Goal: Find specific page/section: Find specific page/section

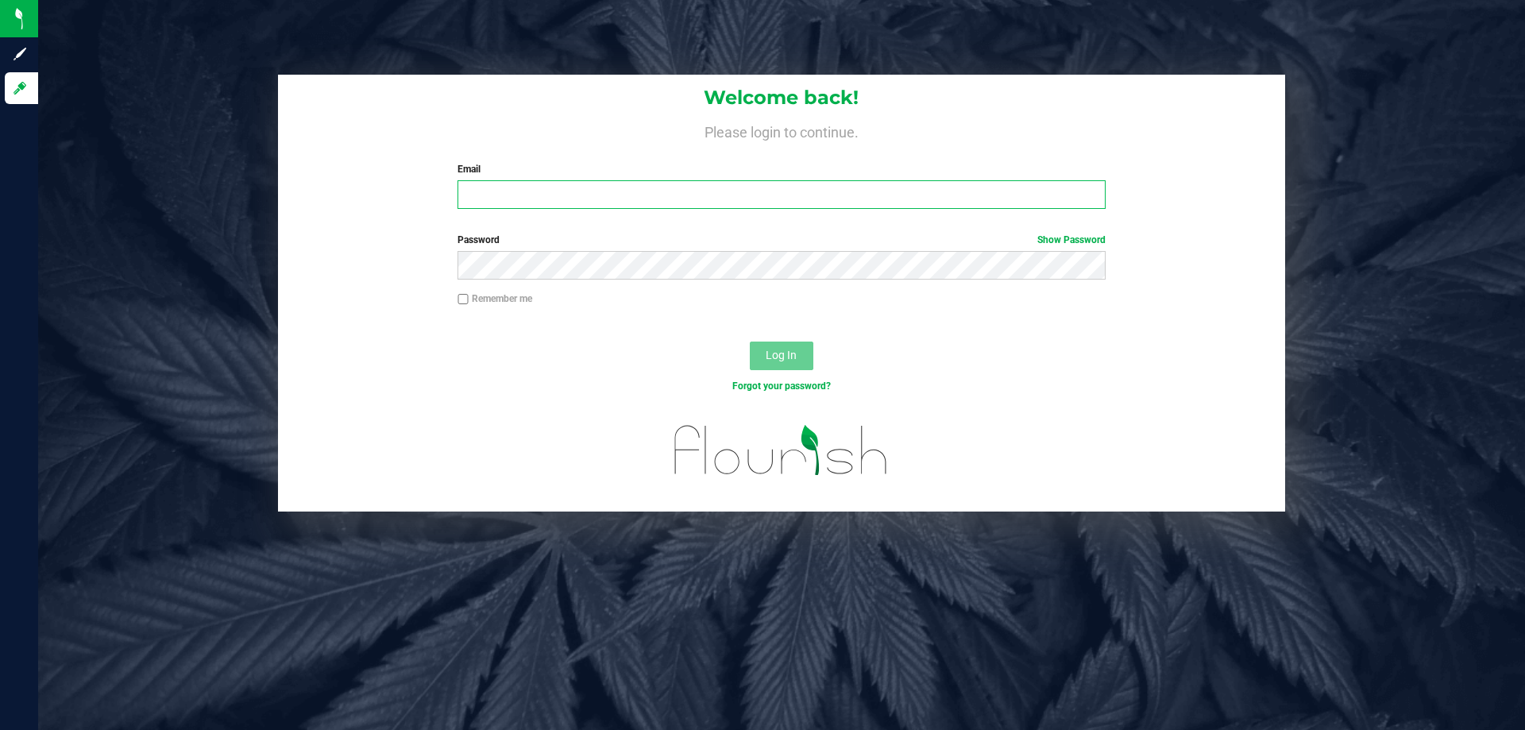
click at [543, 195] on input "Email" at bounding box center [782, 194] width 648 height 29
type input "[EMAIL_ADDRESS][DOMAIN_NAME]"
click at [750, 342] on button "Log In" at bounding box center [782, 356] width 64 height 29
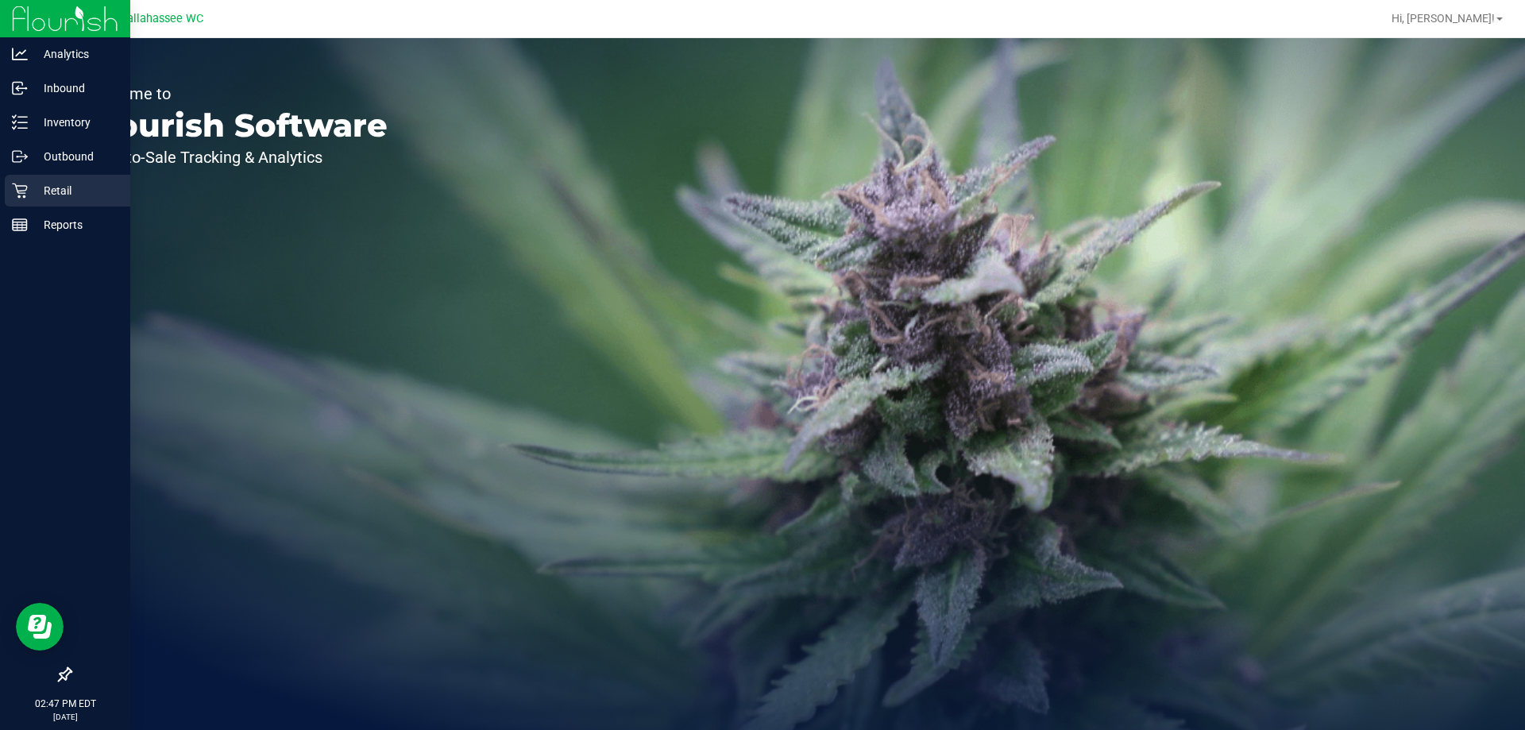
click at [29, 187] on p "Retail" at bounding box center [75, 190] width 95 height 19
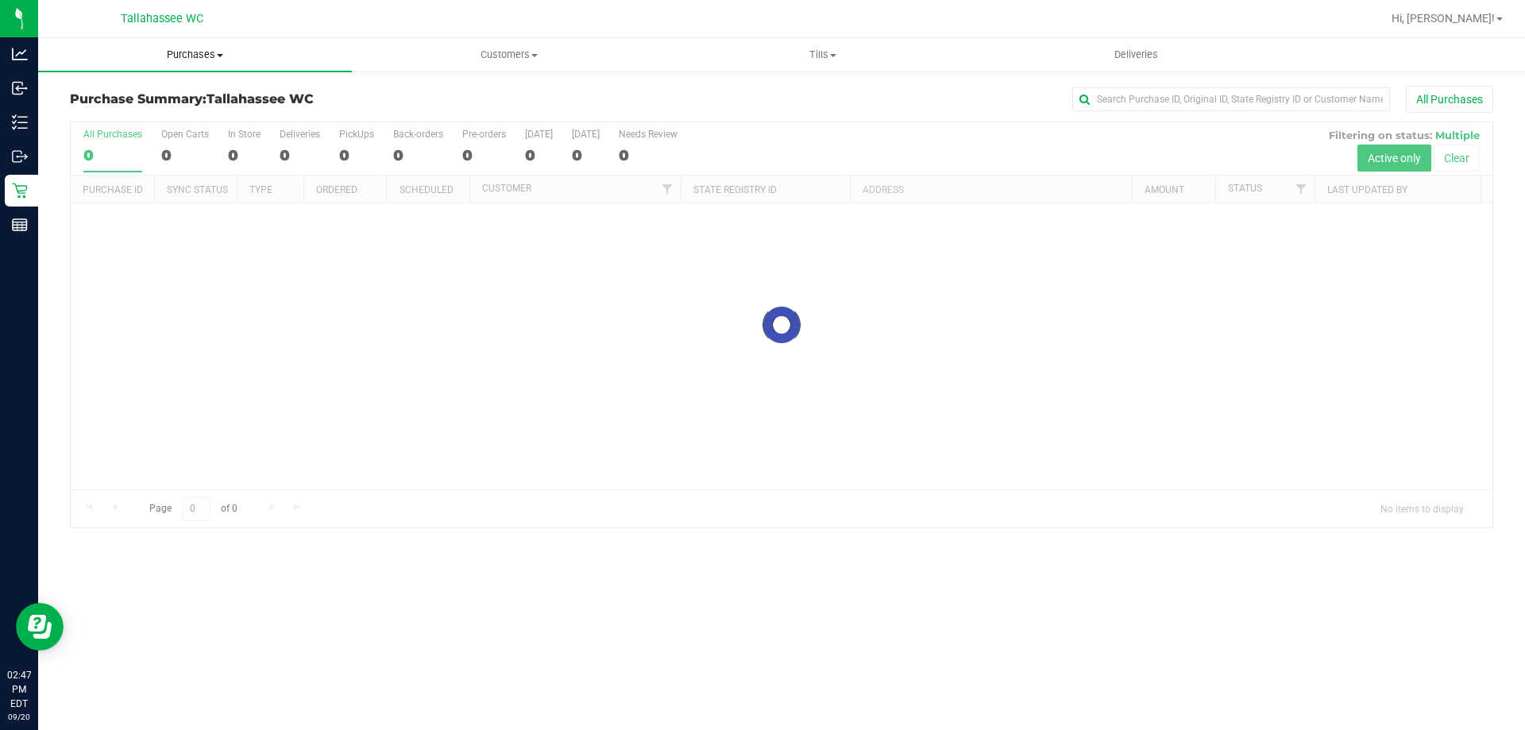
click at [203, 48] on span "Purchases" at bounding box center [195, 55] width 314 height 14
click at [158, 110] on li "Fulfillment" at bounding box center [195, 115] width 314 height 19
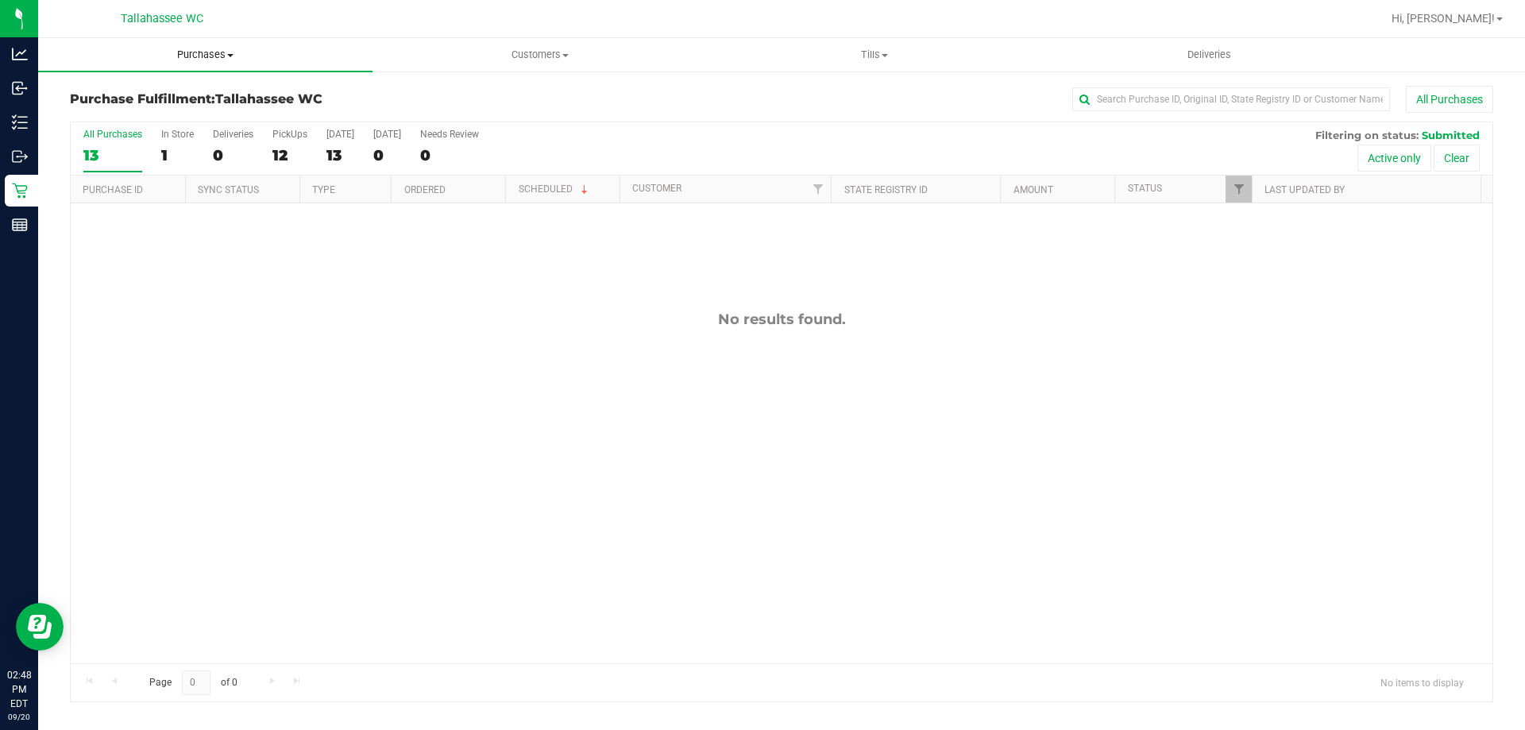
click at [181, 54] on span "Purchases" at bounding box center [205, 55] width 334 height 14
click at [130, 122] on li "Fulfillment" at bounding box center [205, 115] width 334 height 19
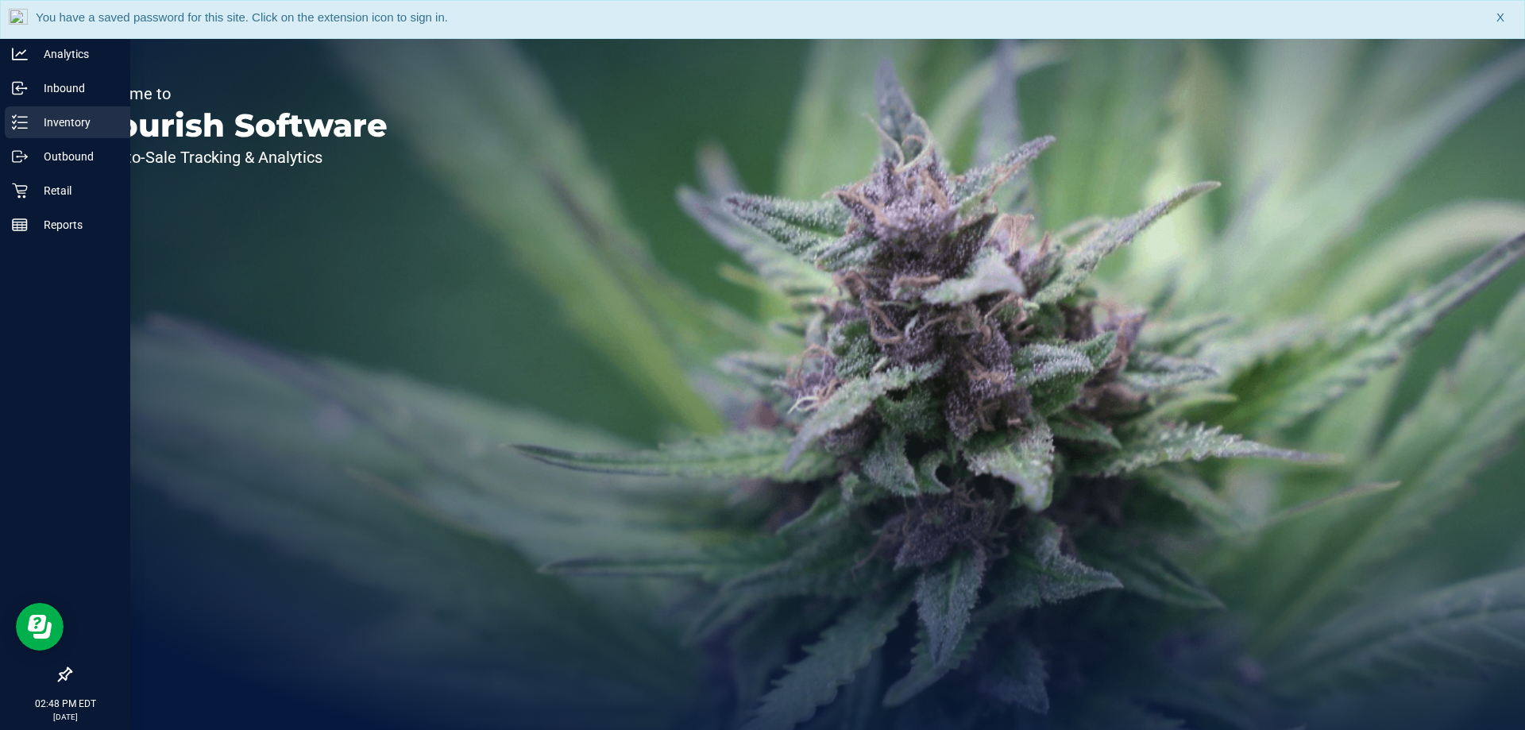
click at [0, 116] on link "Inventory" at bounding box center [65, 123] width 130 height 34
